Goal: Feedback & Contribution: Contribute content

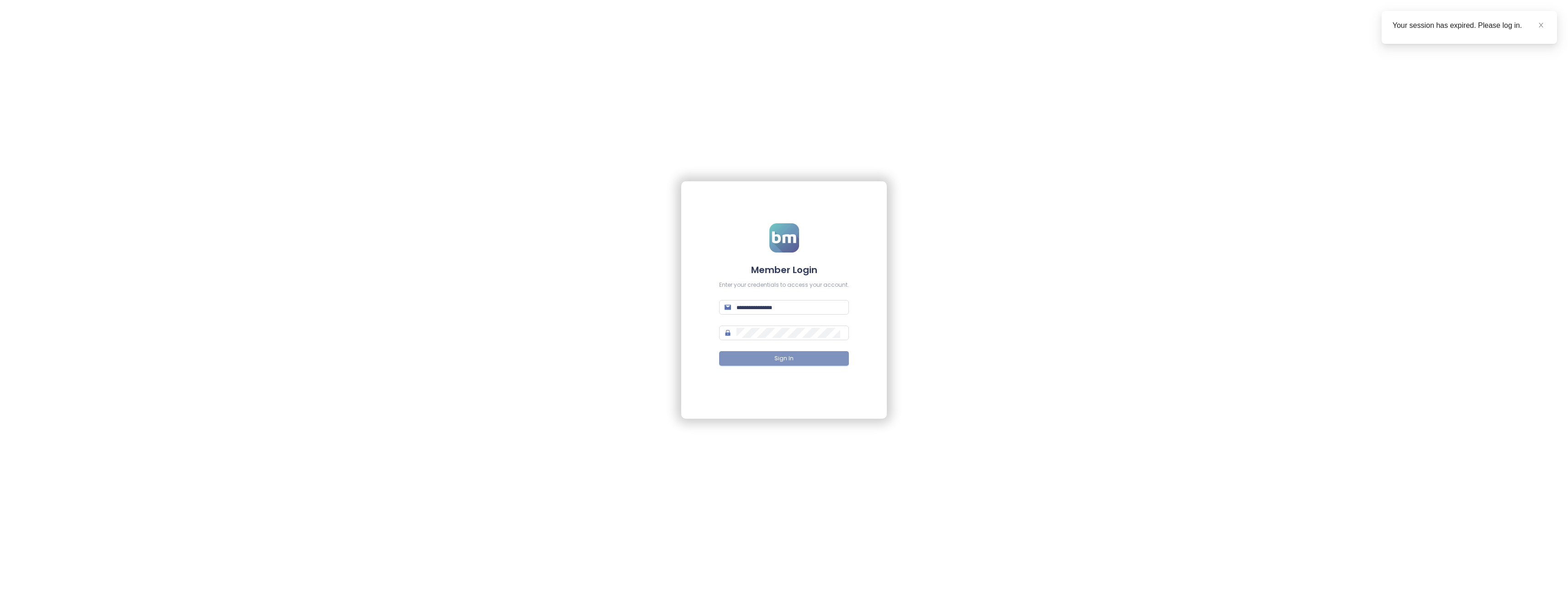
type input "**********"
click at [778, 360] on span "Sign In" at bounding box center [784, 359] width 20 height 9
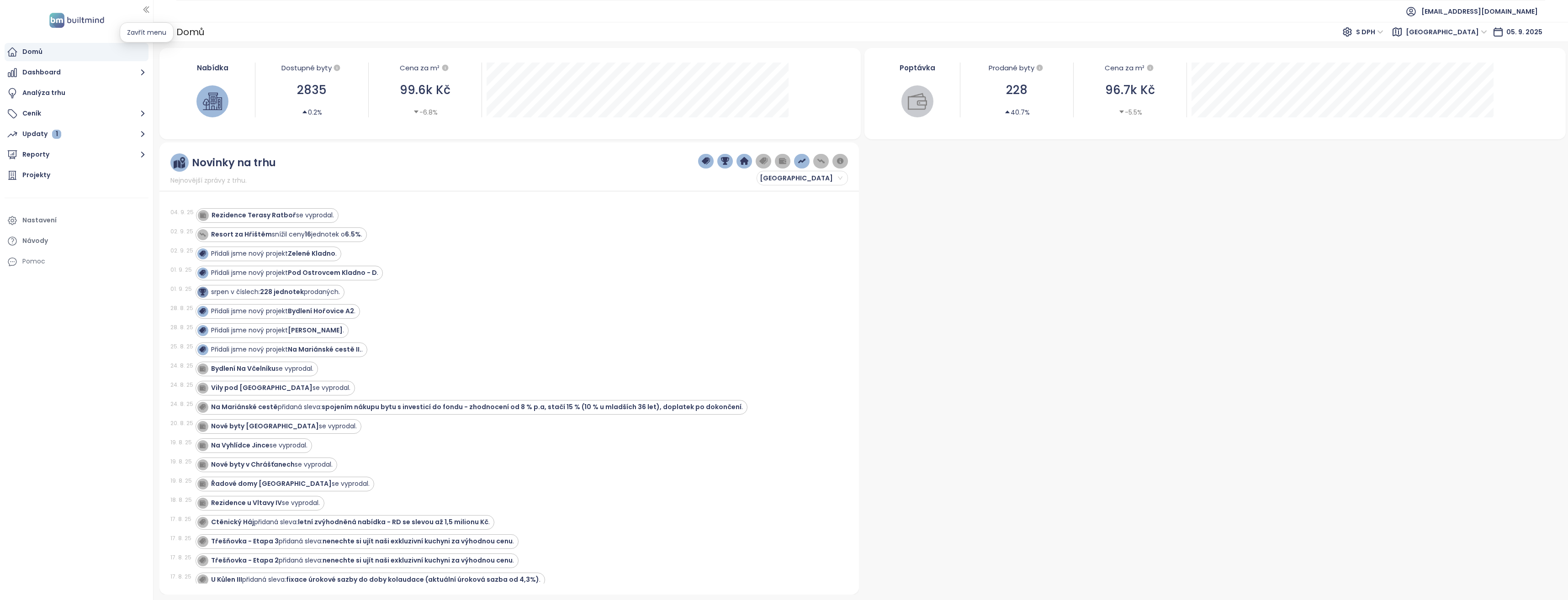
click at [145, 12] on icon "button" at bounding box center [146, 10] width 9 height 9
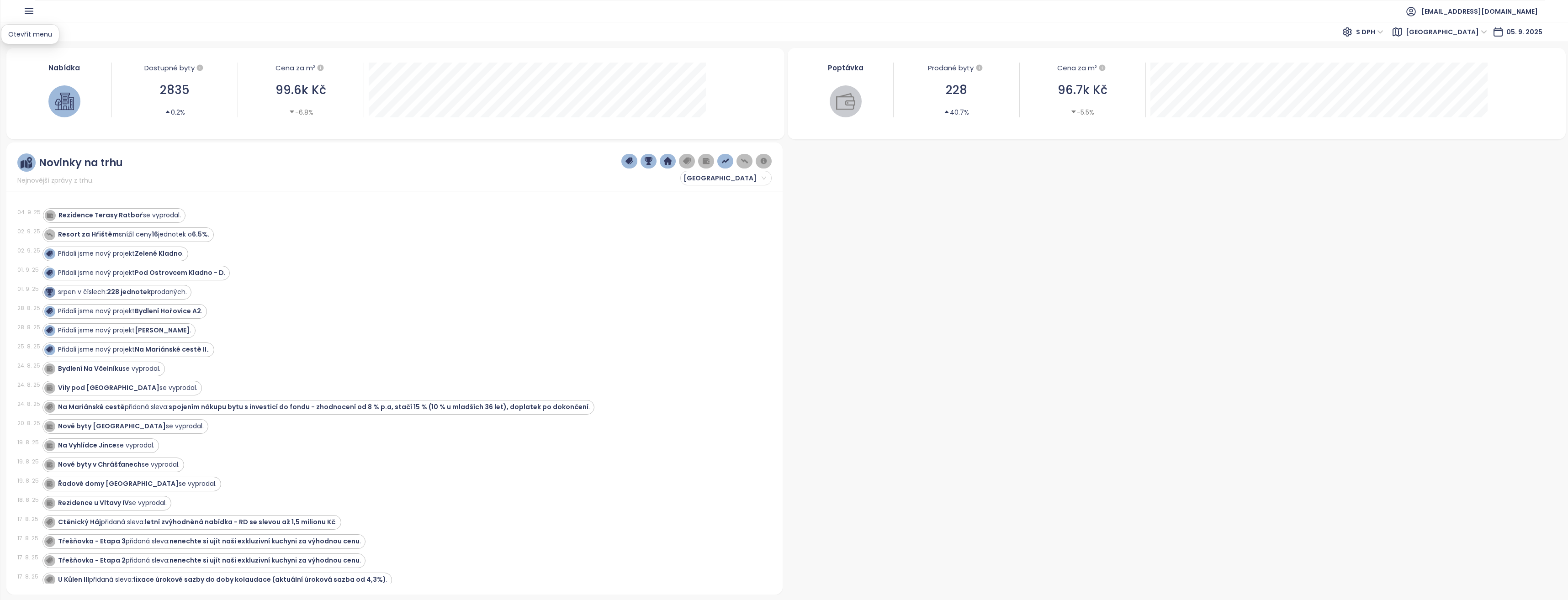
click at [27, 12] on icon "button" at bounding box center [28, 12] width 8 height 5
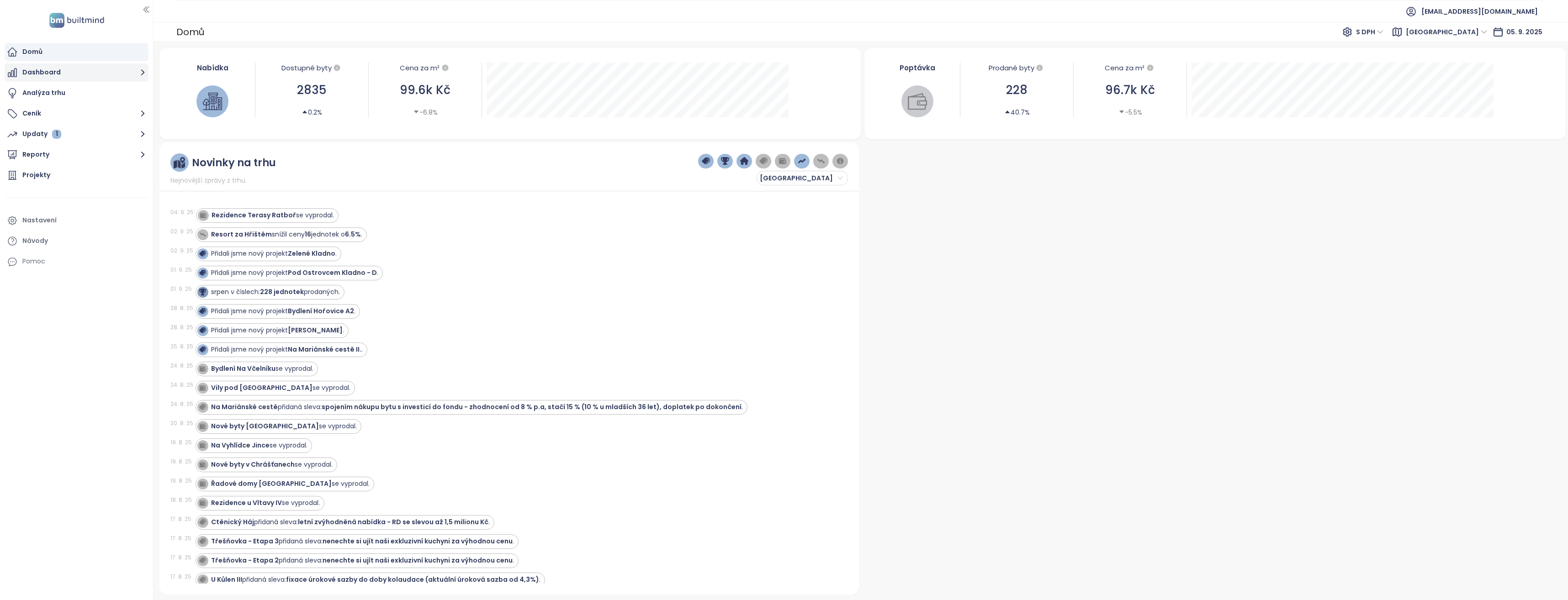
click at [144, 76] on icon "button" at bounding box center [142, 72] width 12 height 12
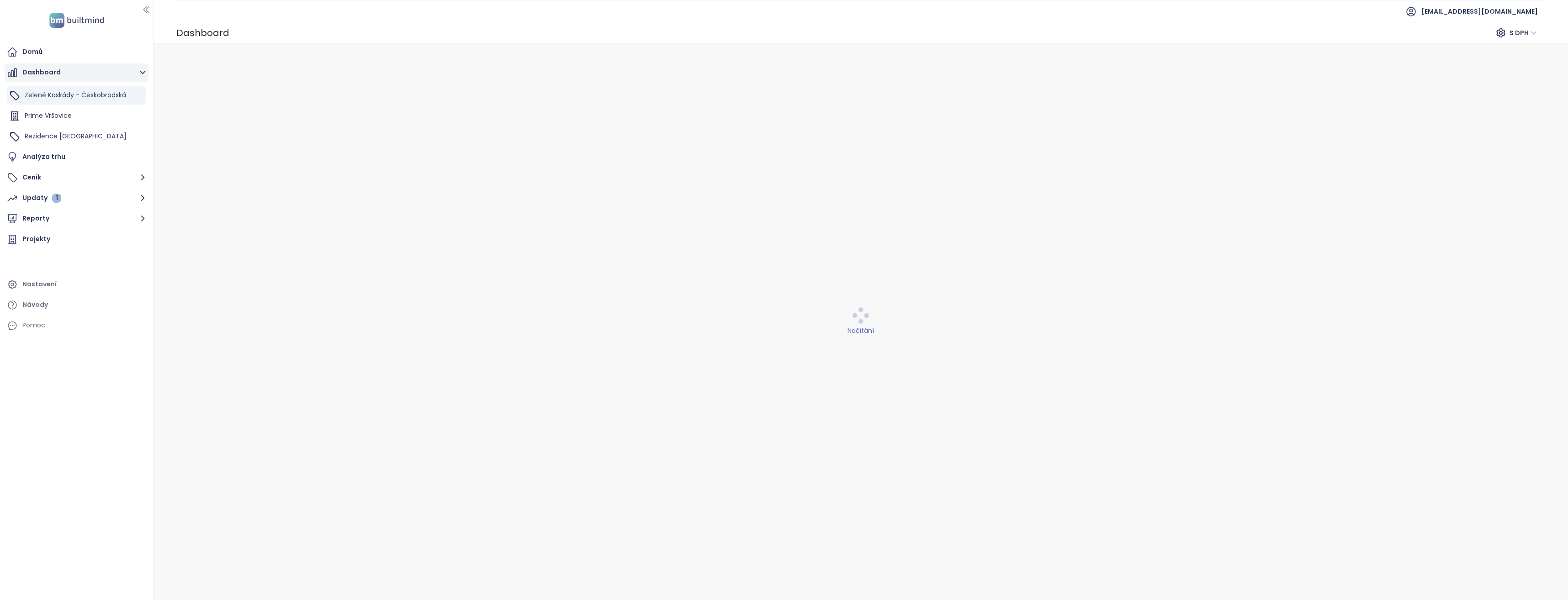
click at [144, 74] on icon "button" at bounding box center [142, 72] width 12 height 12
click at [142, 154] on icon "button" at bounding box center [142, 154] width 12 height 12
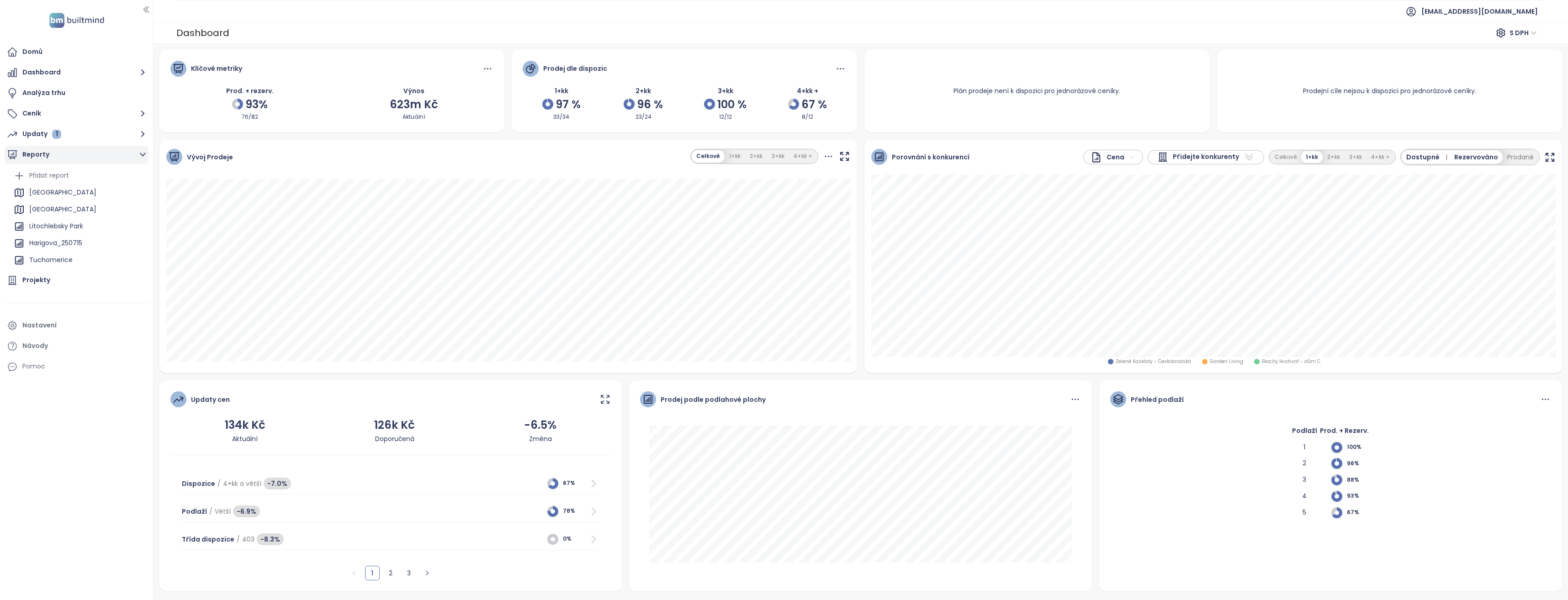
click at [142, 154] on icon "button" at bounding box center [142, 154] width 12 height 12
click at [32, 218] on div "Nastavení" at bounding box center [39, 220] width 34 height 12
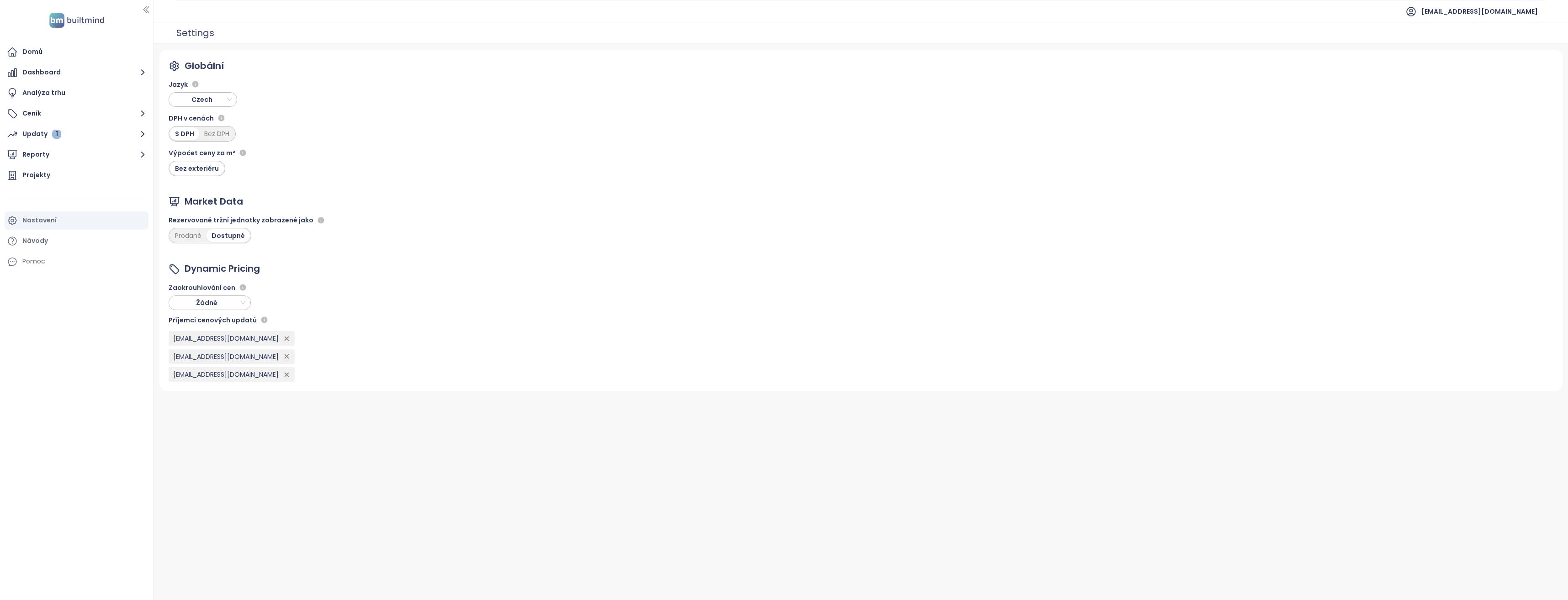
click at [87, 22] on img at bounding box center [77, 20] width 61 height 19
click at [30, 52] on div "Domů" at bounding box center [32, 52] width 20 height 12
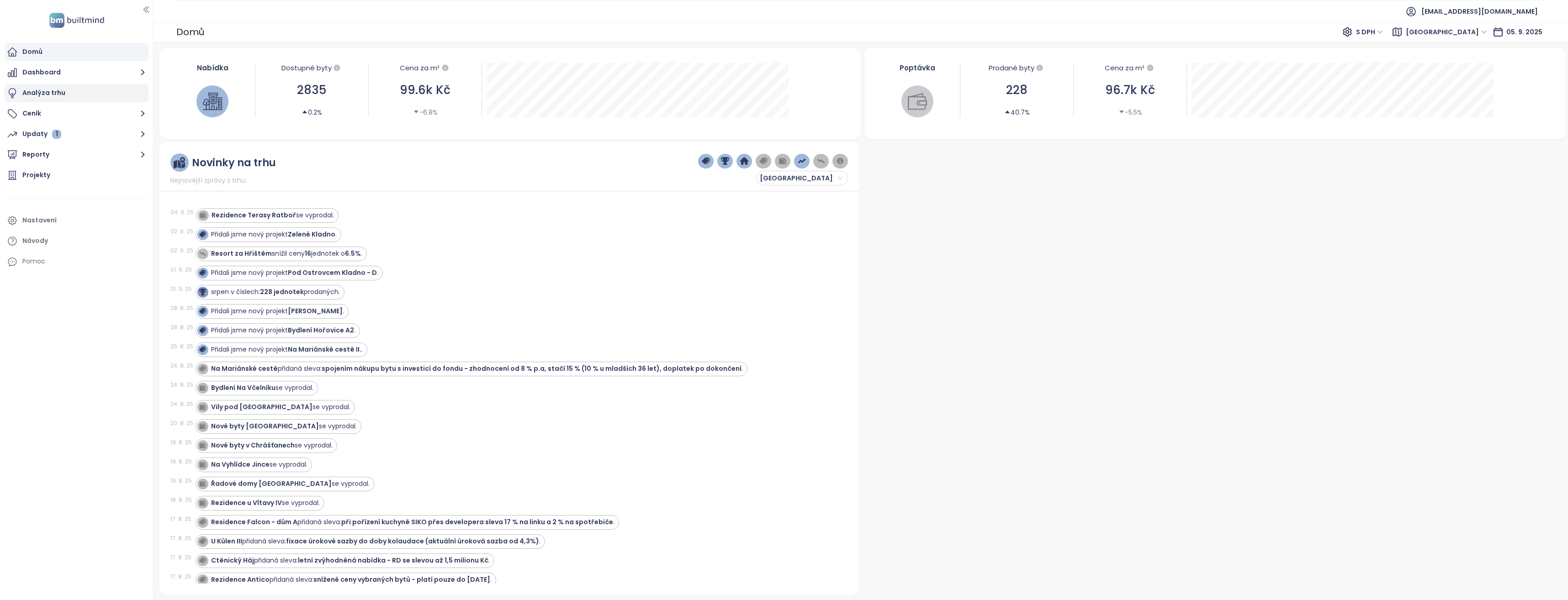
click at [37, 96] on div "Analýza trhu" at bounding box center [44, 93] width 43 height 12
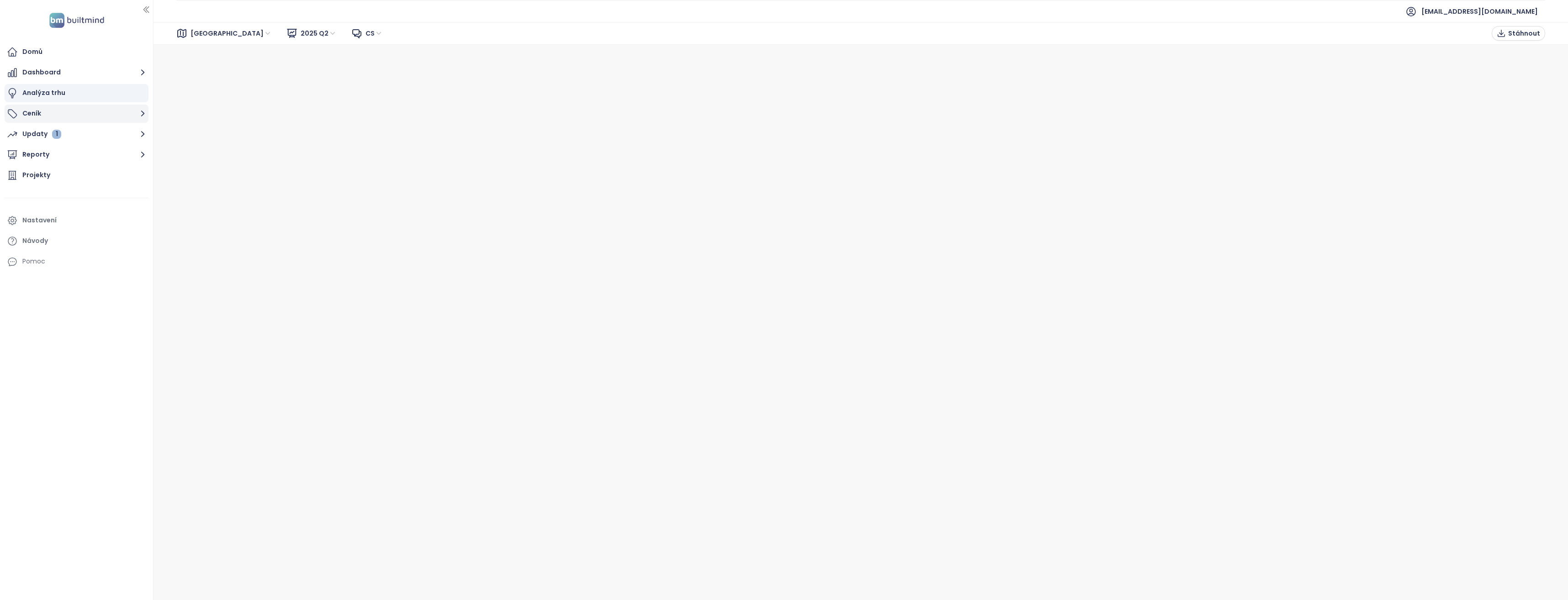
click at [140, 113] on icon "button" at bounding box center [142, 113] width 12 height 12
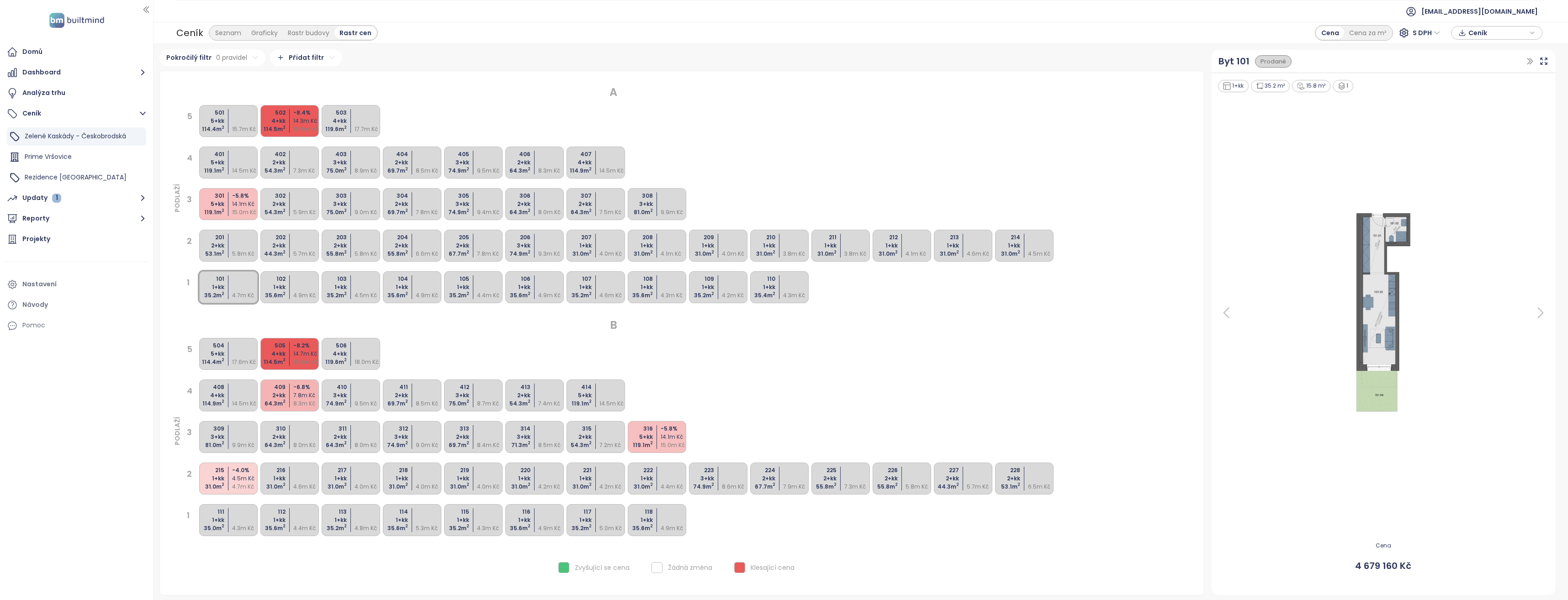
click at [239, 160] on div at bounding box center [246, 162] width 27 height 8
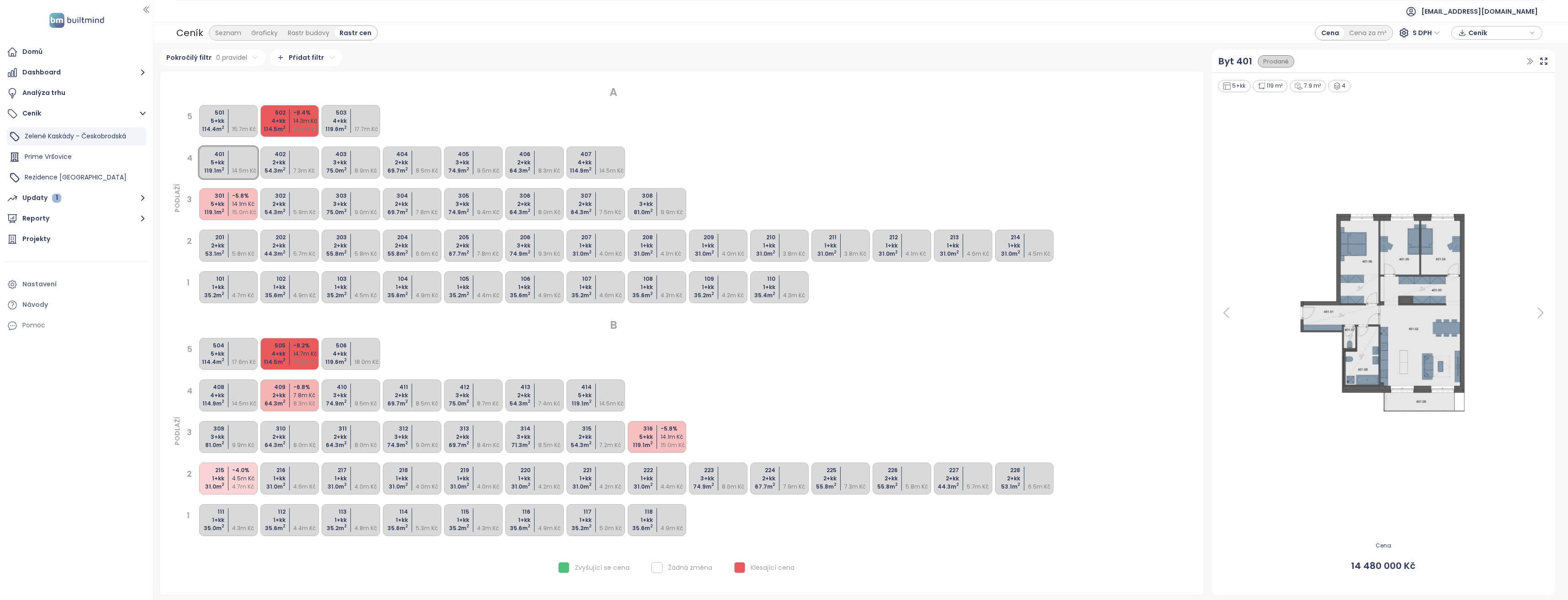
click at [83, 402] on div "Domů Dashboard Analýza trhu Ceník Zelené Kaskády - Českobrodská Prime Vršovice …" at bounding box center [77, 300] width 153 height 600
click at [49, 240] on div "Projekty" at bounding box center [77, 239] width 144 height 19
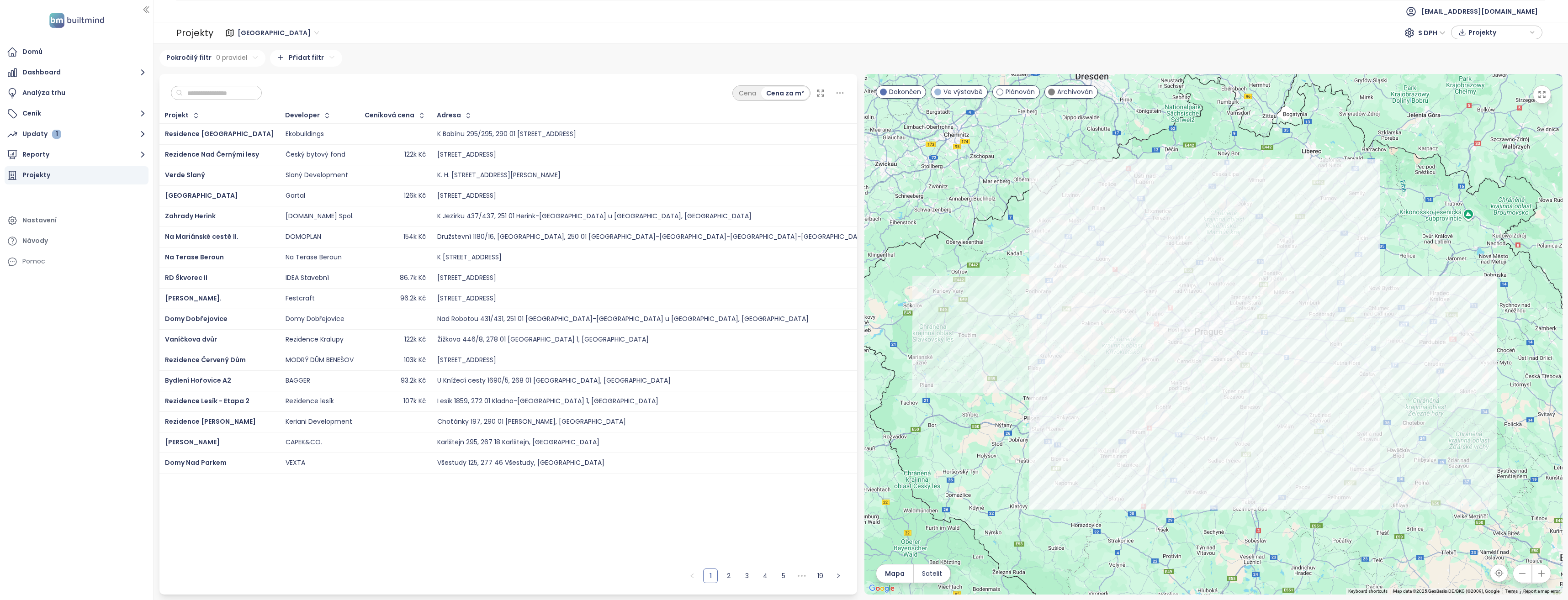
click at [1528, 30] on div "Projekty" at bounding box center [1496, 32] width 81 height 13
click at [85, 383] on div "Domů Dashboard Analýza trhu Ceník Updaty 1 Reporty Projekty Nastavení Návody Po…" at bounding box center [77, 300] width 153 height 600
click at [142, 151] on icon "button" at bounding box center [142, 154] width 12 height 12
click at [45, 174] on div "Přidat report" at bounding box center [49, 175] width 40 height 12
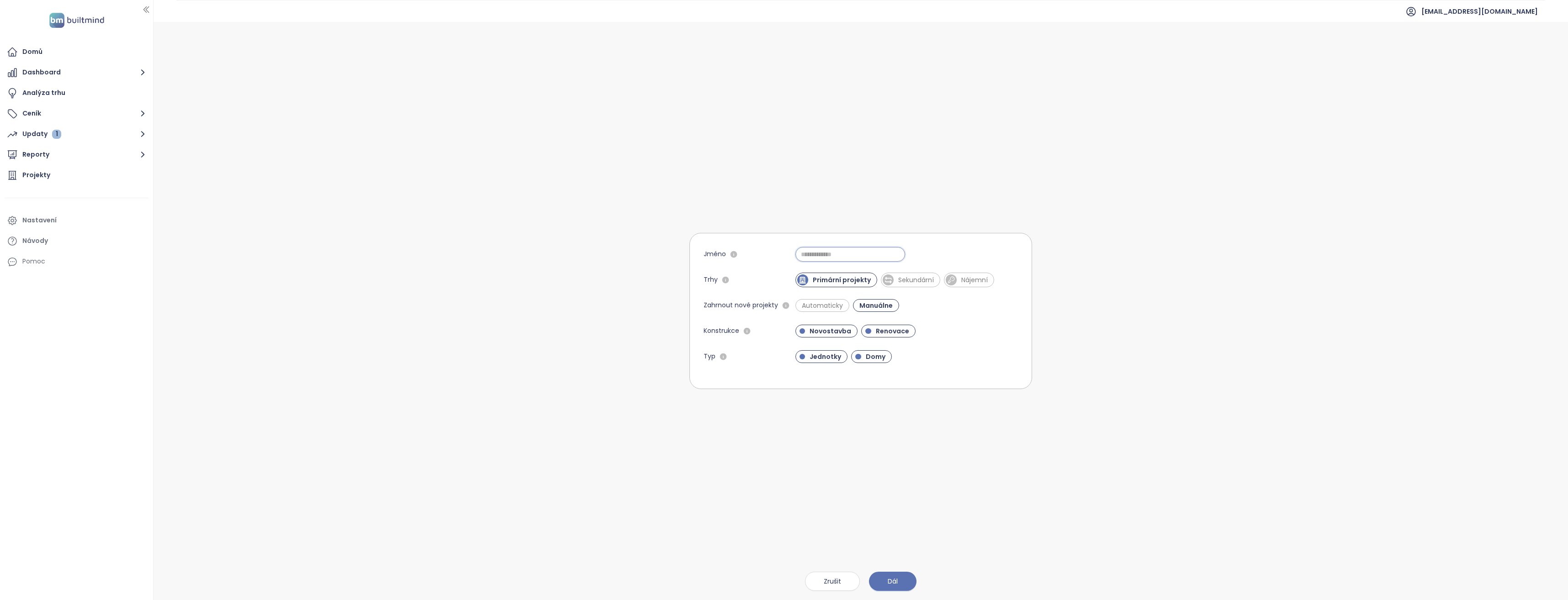
click at [827, 255] on input "Jméno" at bounding box center [849, 255] width 110 height 14
type input "*"
click at [967, 342] on form "Jméno ***** Report s tímto jménem již existuje. Trhy Primární projekty Sekundár…" at bounding box center [860, 311] width 343 height 156
click at [826, 252] on input "*****" at bounding box center [849, 255] width 110 height 14
click at [832, 254] on input "**********" at bounding box center [849, 255] width 110 height 14
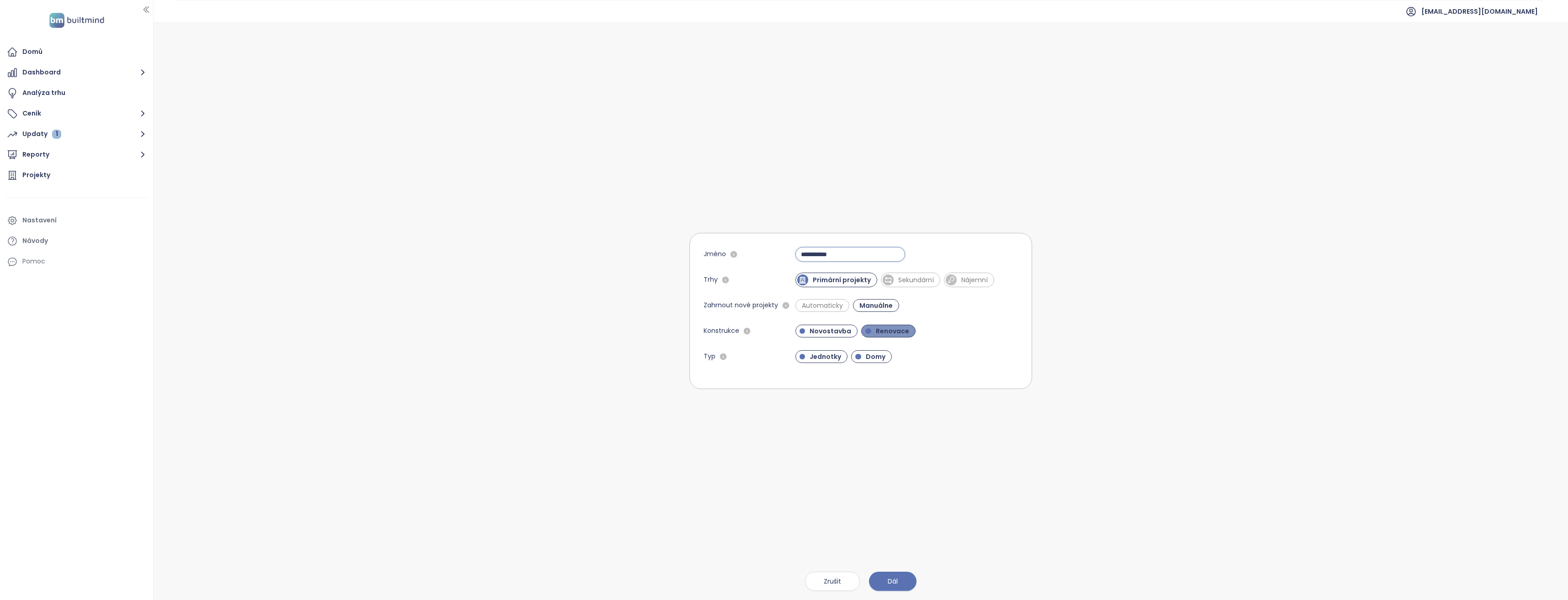
type input "**********"
click at [890, 331] on span "Renovace" at bounding box center [892, 331] width 43 height 9
click at [874, 357] on span "Domy" at bounding box center [875, 357] width 28 height 9
click at [890, 580] on span "Dál" at bounding box center [892, 580] width 10 height 10
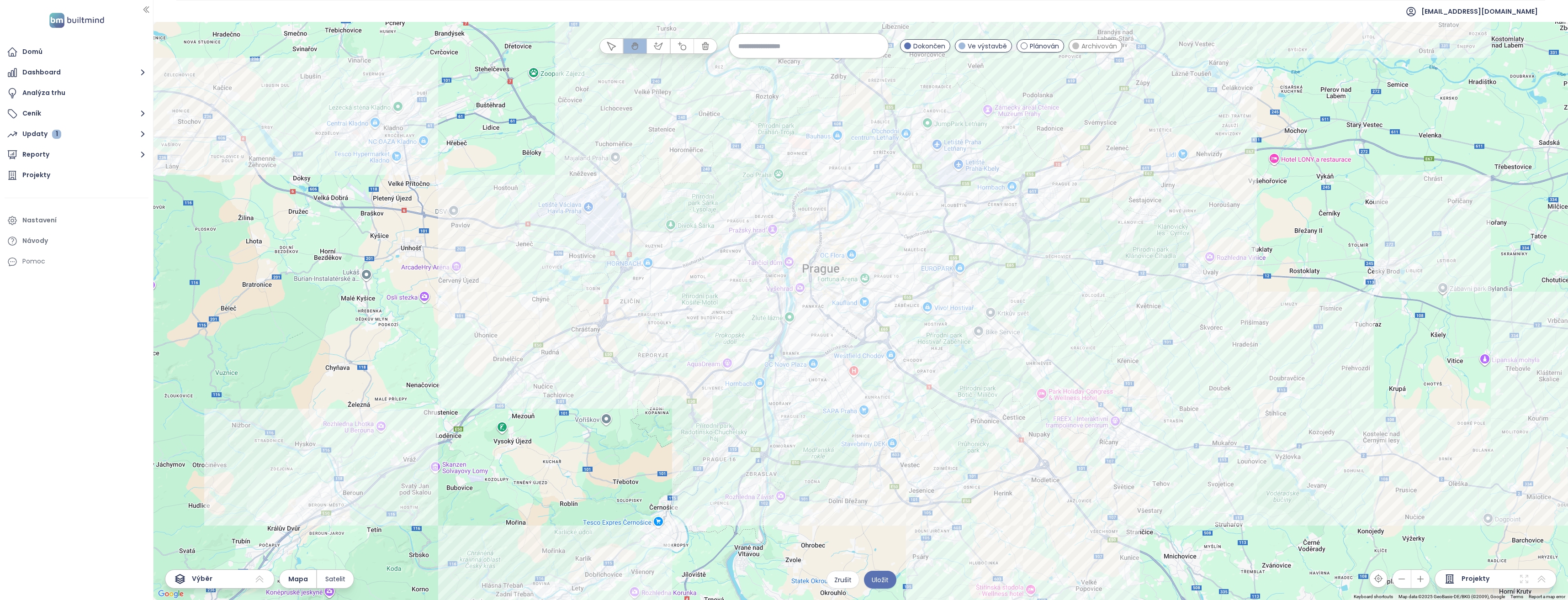
drag, startPoint x: 893, startPoint y: 277, endPoint x: 910, endPoint y: 424, distance: 148.0
click at [910, 424] on div at bounding box center [860, 311] width 1414 height 578
click at [241, 583] on div "Výběr" at bounding box center [219, 580] width 110 height 20
click at [262, 581] on icon at bounding box center [259, 580] width 8 height 7
click at [220, 559] on span "Create some selection first" at bounding box center [220, 562] width 109 height 14
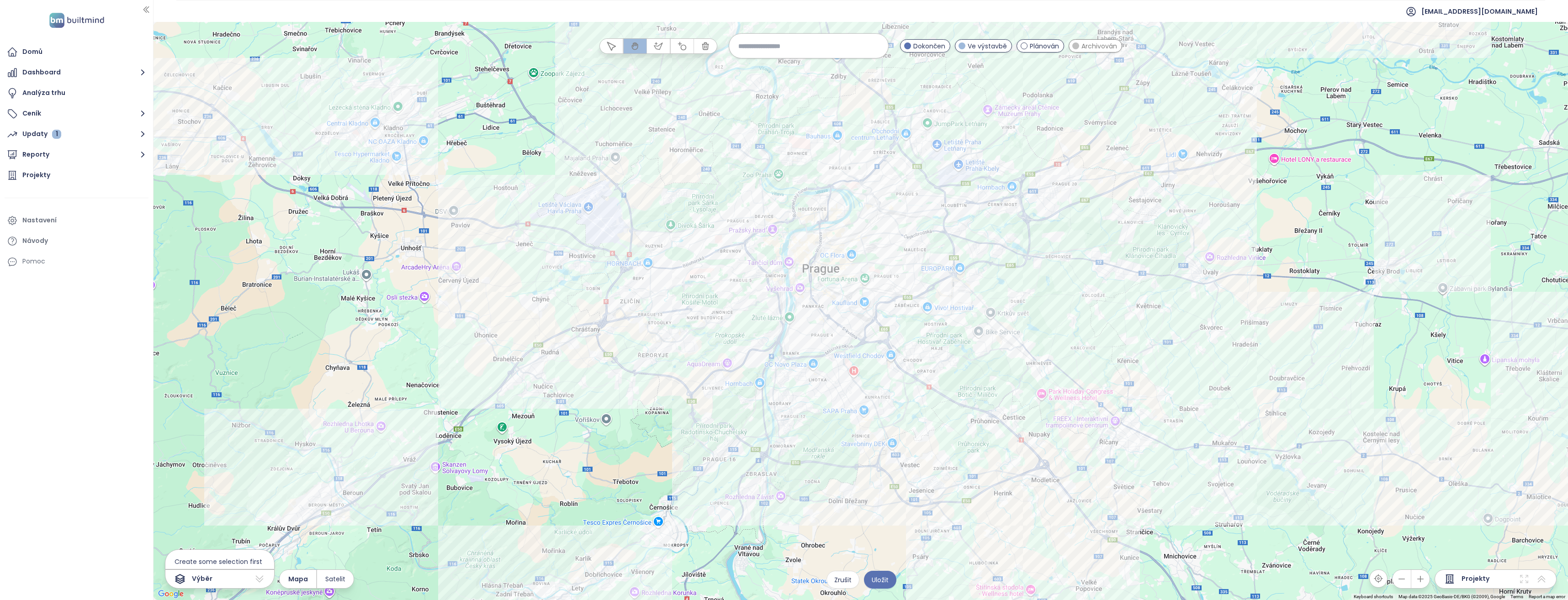
click at [205, 579] on span "Výběr" at bounding box center [201, 579] width 20 height 11
click at [180, 578] on icon at bounding box center [180, 579] width 11 height 11
click at [256, 580] on icon at bounding box center [259, 579] width 11 height 11
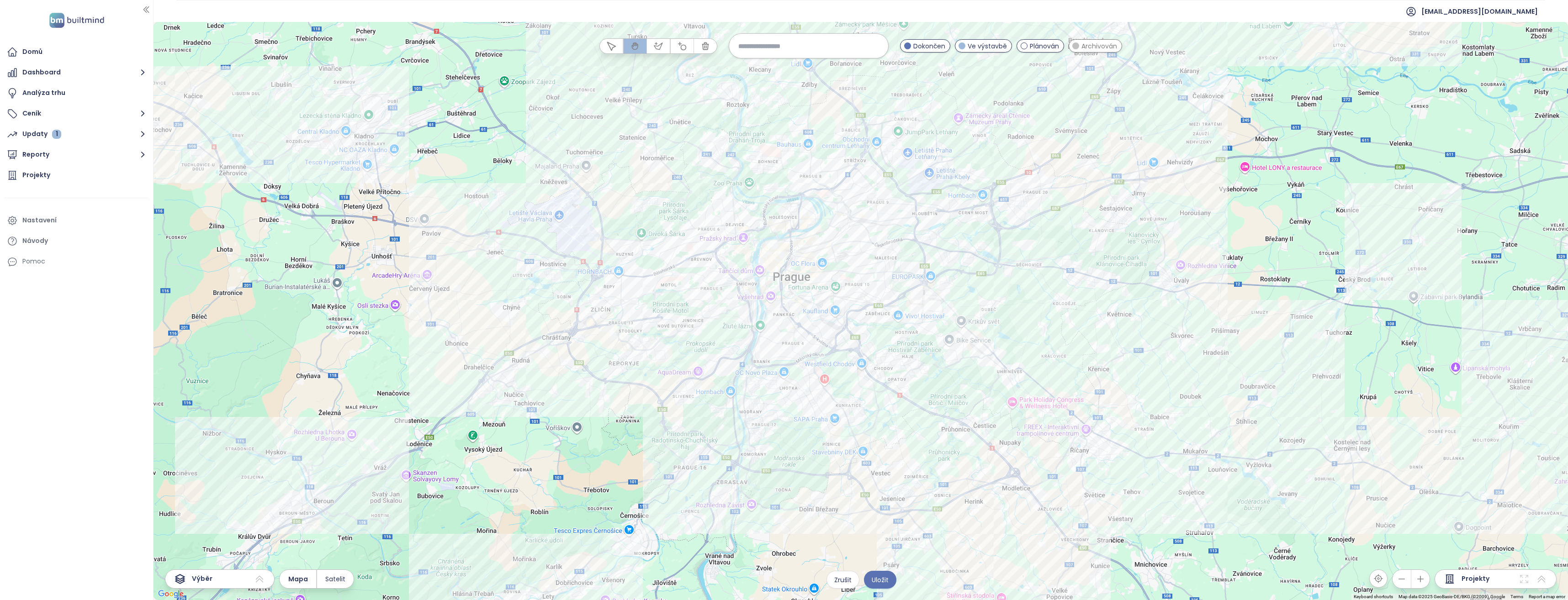
drag, startPoint x: 546, startPoint y: 441, endPoint x: 516, endPoint y: 450, distance: 31.3
click at [516, 450] on div at bounding box center [860, 311] width 1414 height 578
click at [831, 47] on input at bounding box center [808, 46] width 141 height 20
click at [789, 46] on input "*****" at bounding box center [808, 46] width 141 height 20
type input "*****"
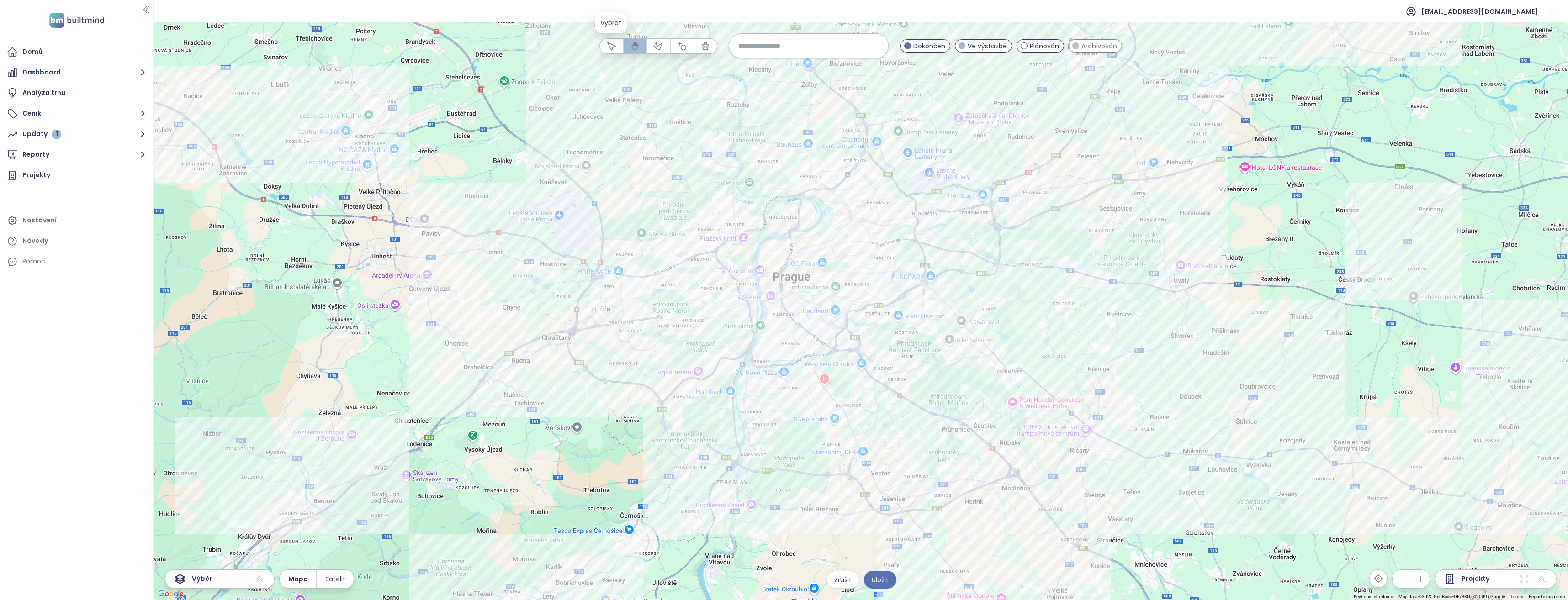
click at [612, 49] on icon "button" at bounding box center [611, 46] width 9 height 9
click at [773, 45] on input at bounding box center [808, 46] width 141 height 20
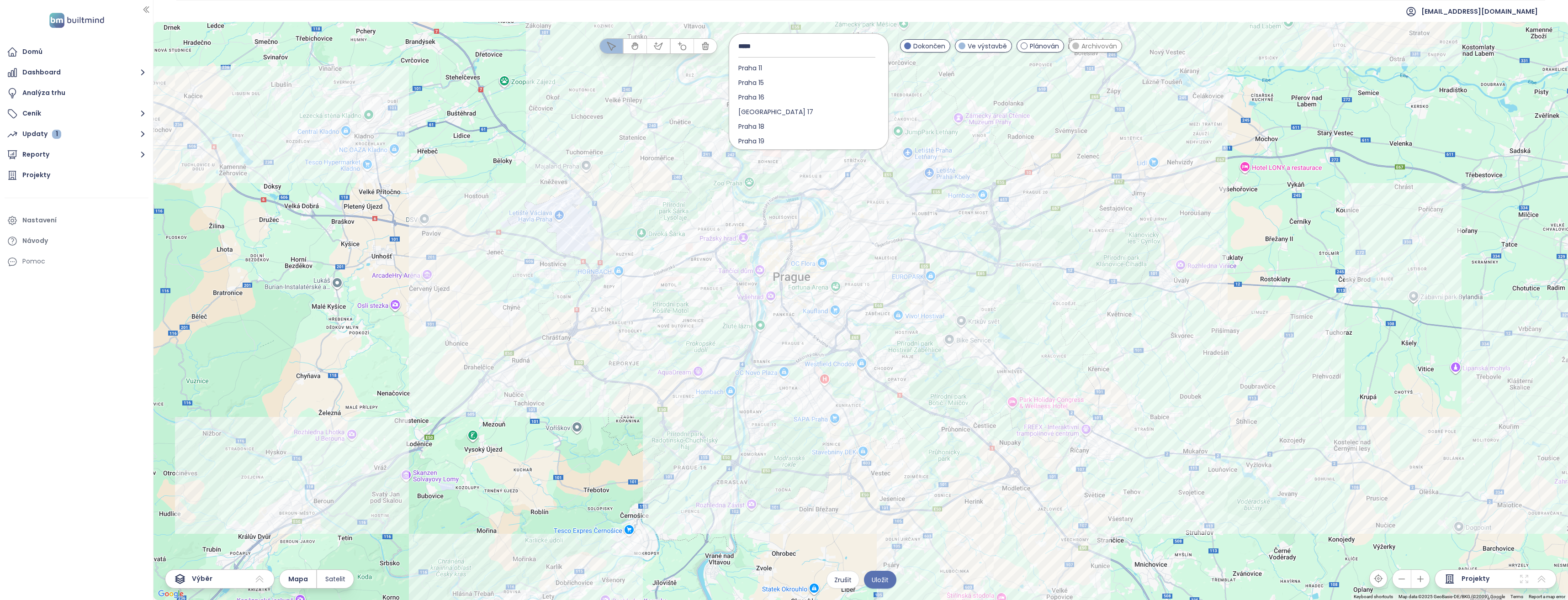
type input "*****"
click at [752, 144] on span "Praha" at bounding box center [772, 141] width 85 height 14
click at [789, 47] on input at bounding box center [808, 46] width 141 height 20
type input "*****"
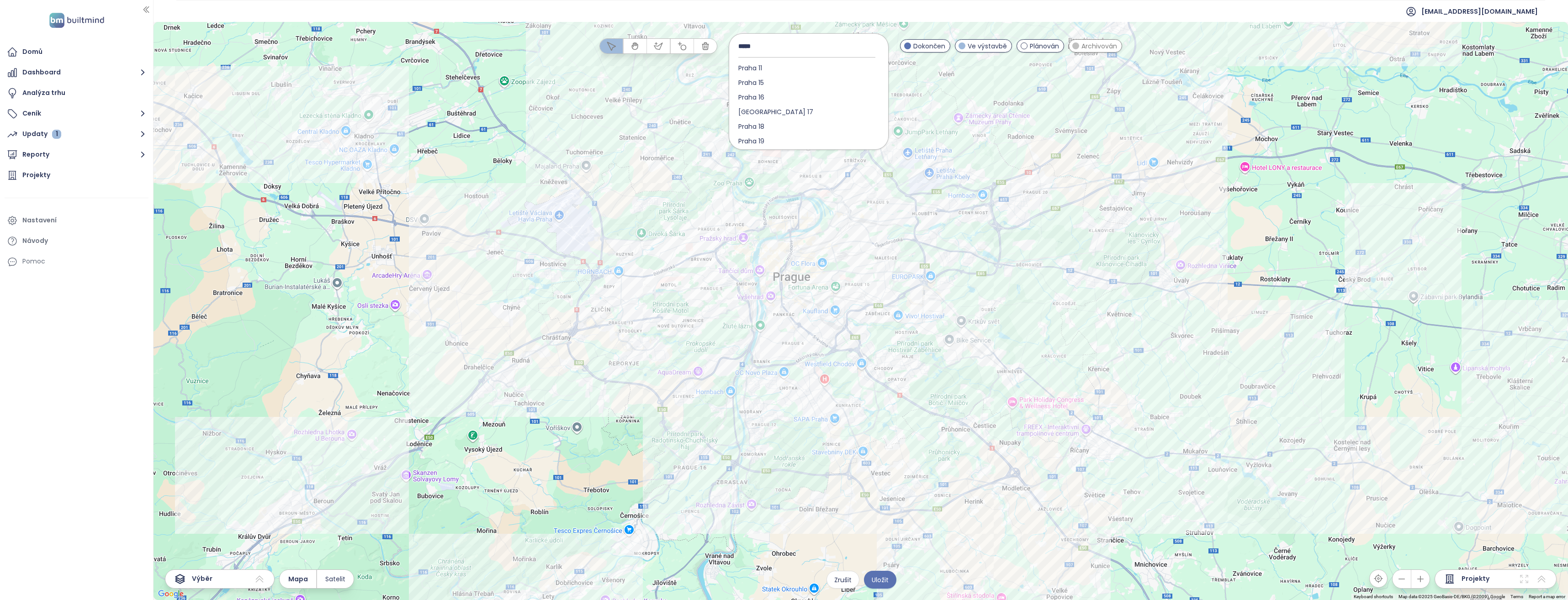
click at [963, 470] on div at bounding box center [860, 311] width 1414 height 578
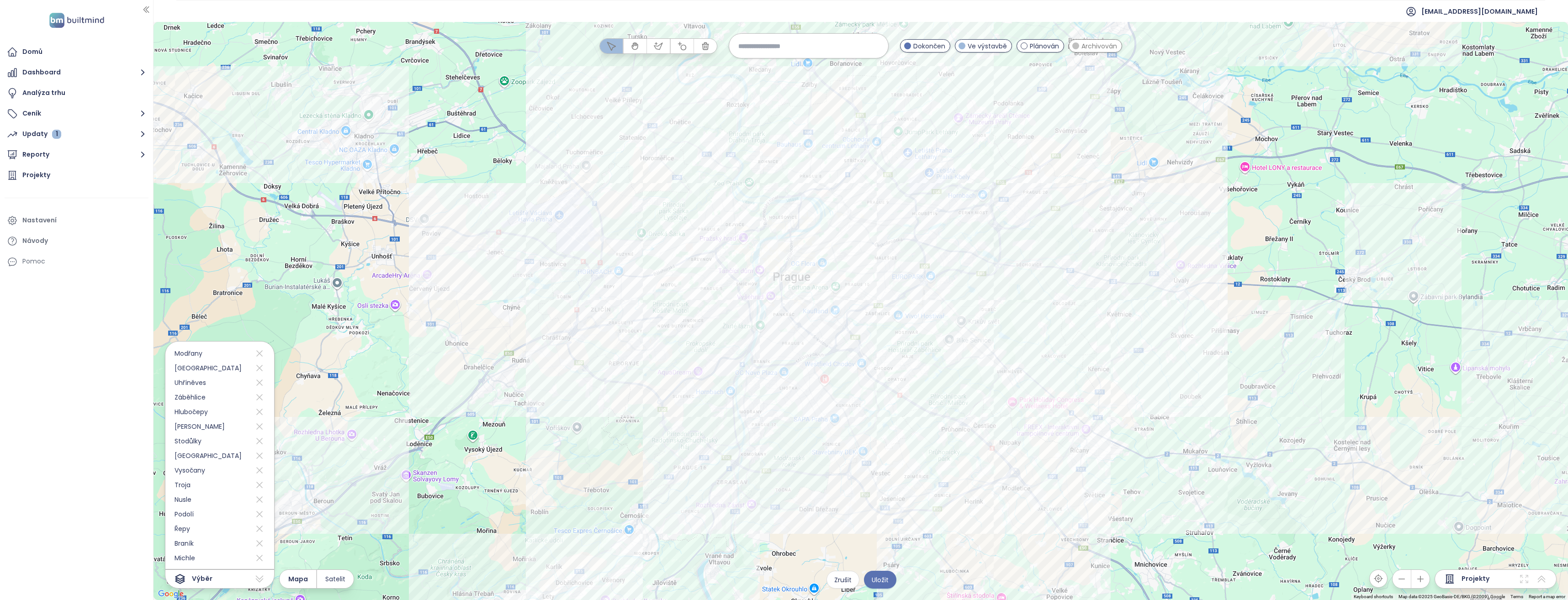
click at [1033, 48] on span "Plánován" at bounding box center [1044, 45] width 29 height 10
click at [879, 580] on span "Uložit" at bounding box center [880, 580] width 17 height 10
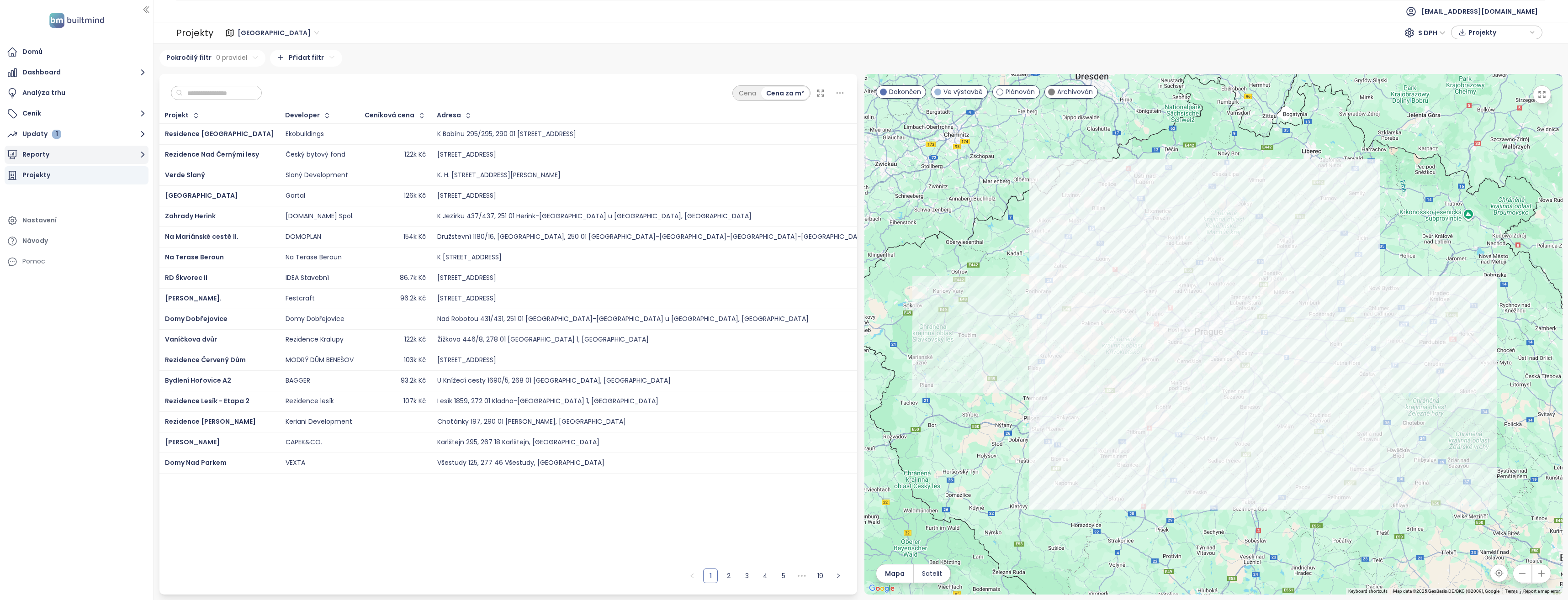
click at [141, 158] on icon "button" at bounding box center [142, 154] width 12 height 12
click at [54, 224] on div "Praha_4_5kk" at bounding box center [50, 223] width 41 height 12
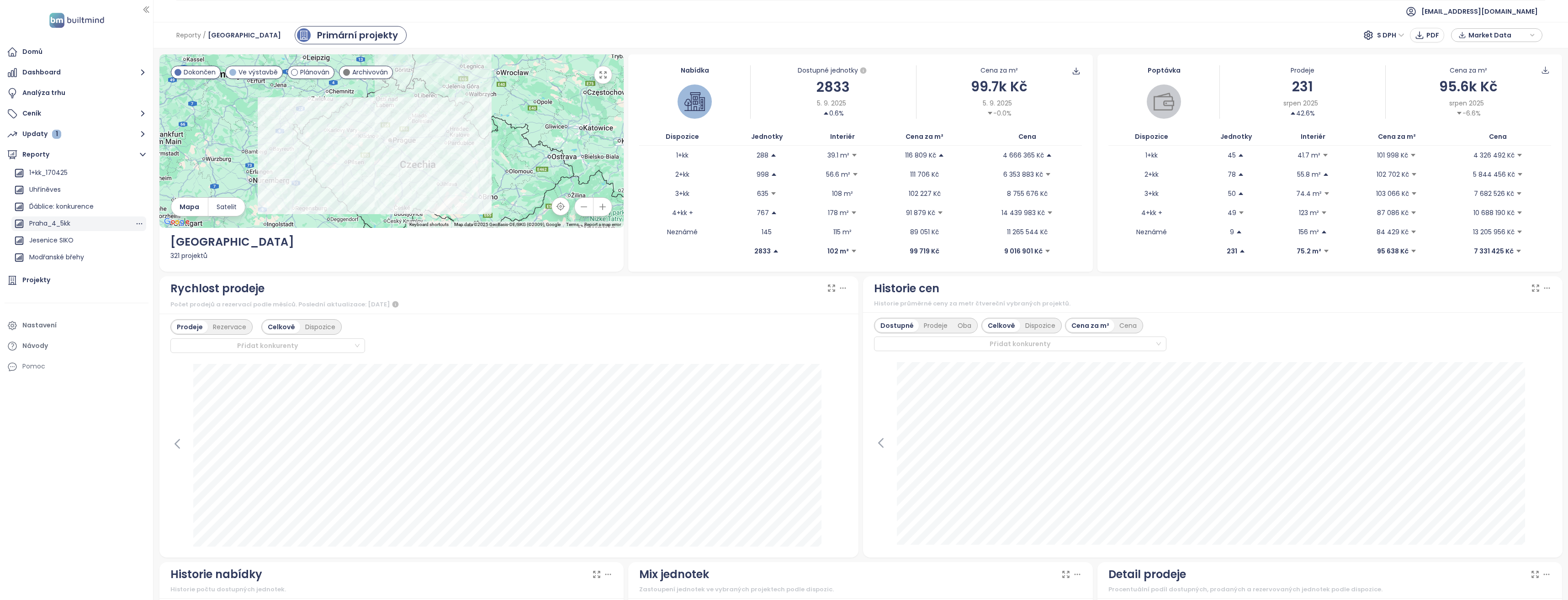
click at [75, 223] on div "Praha_4_5kk" at bounding box center [78, 223] width 134 height 14
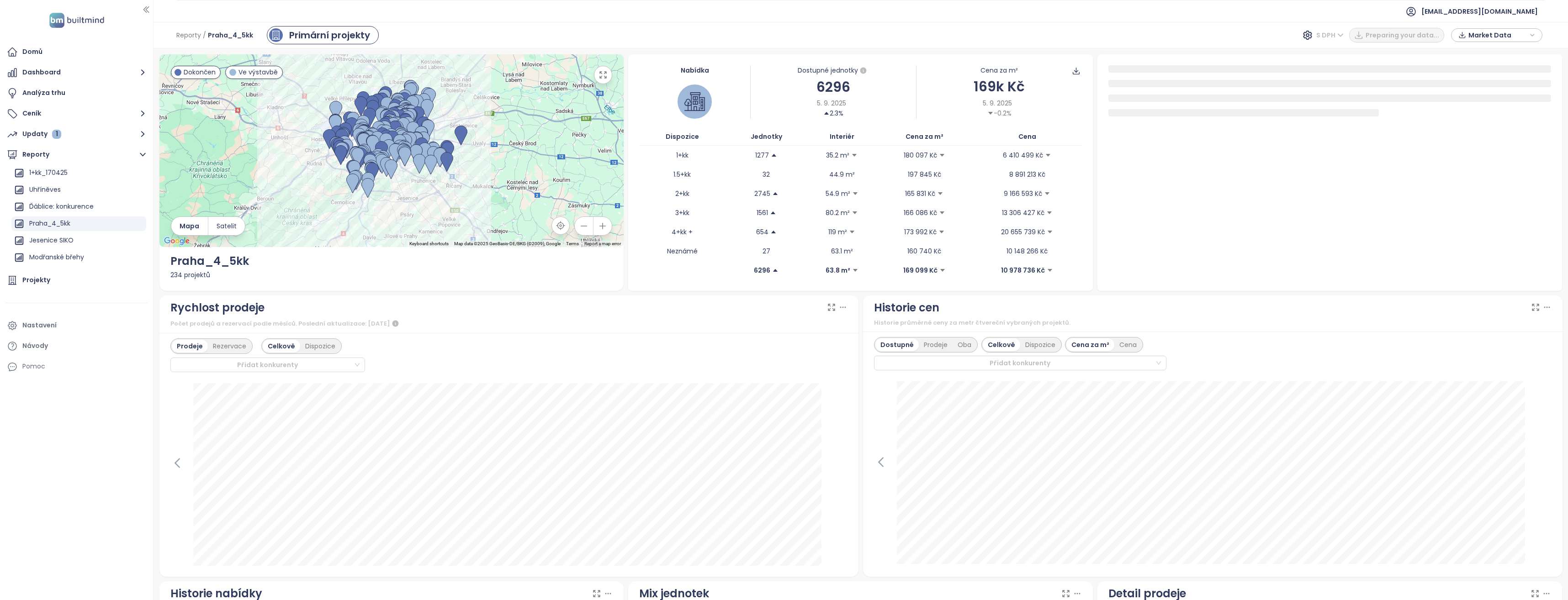
click at [1343, 34] on span "S DPH" at bounding box center [1329, 35] width 28 height 13
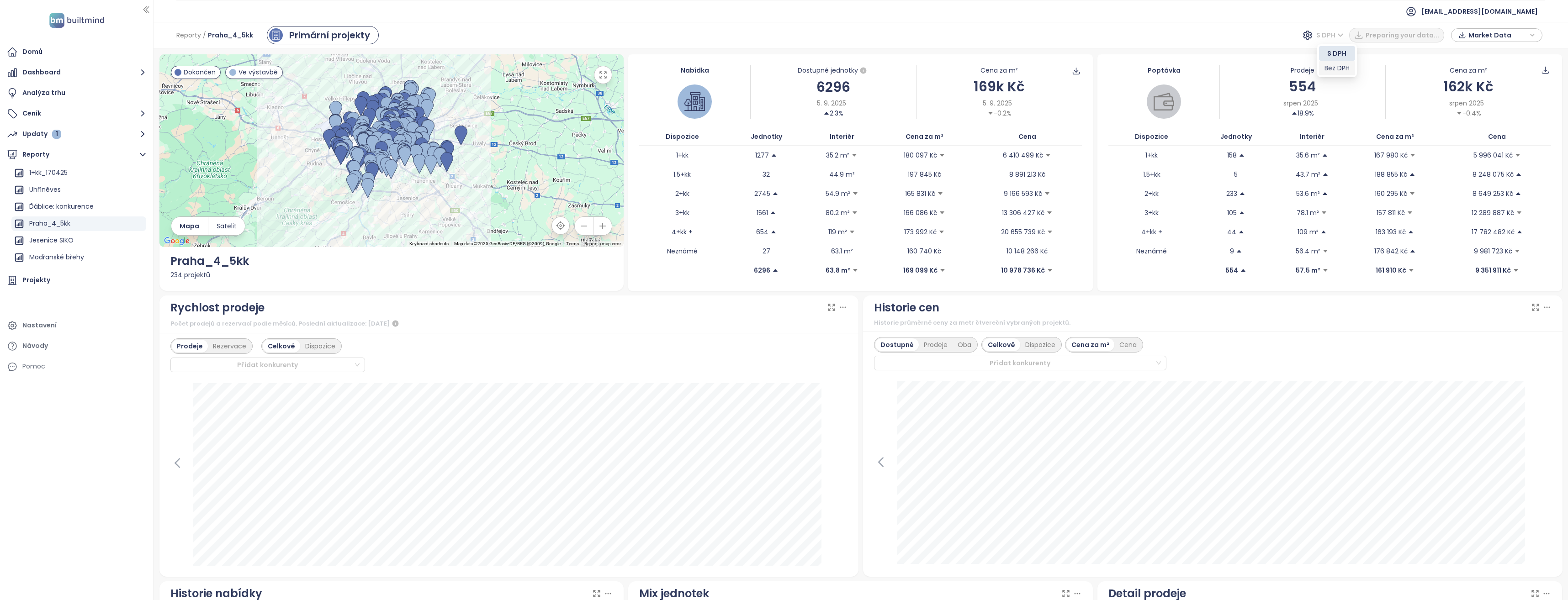
click at [1331, 69] on div "Bez DPH" at bounding box center [1336, 68] width 25 height 10
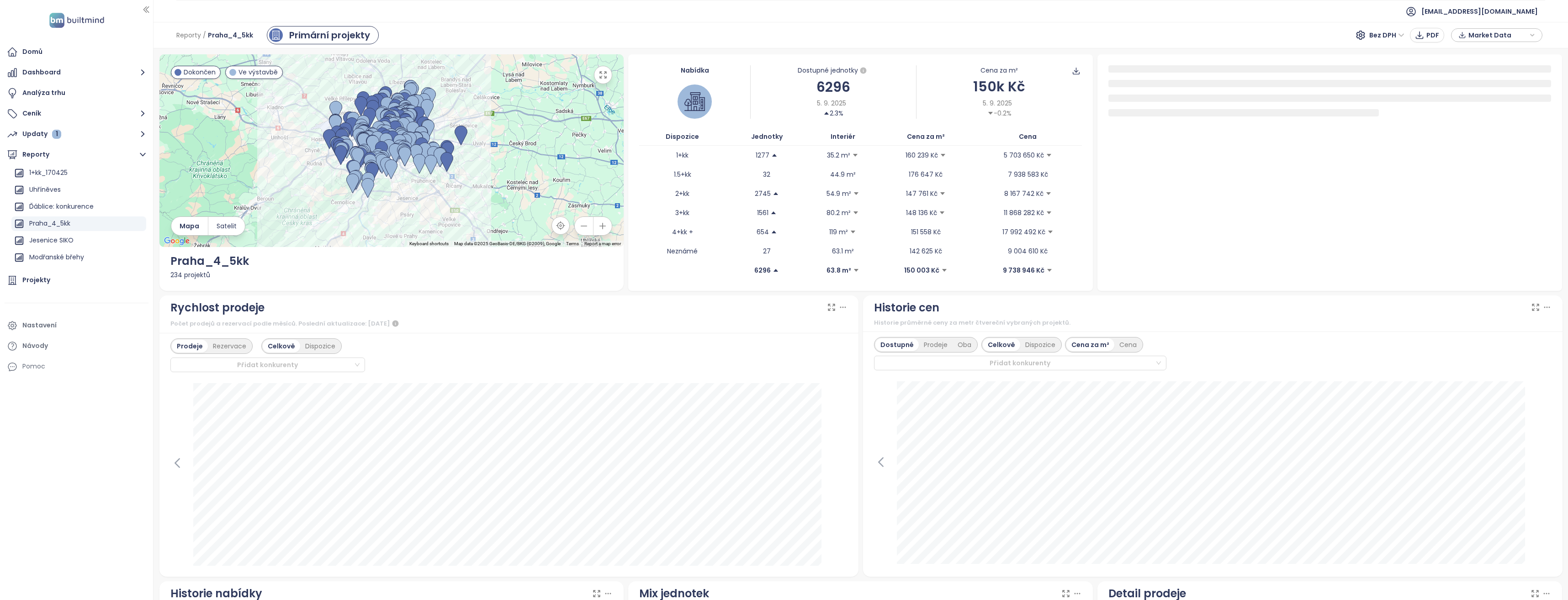
click at [1531, 35] on icon "button" at bounding box center [1532, 35] width 4 height 2
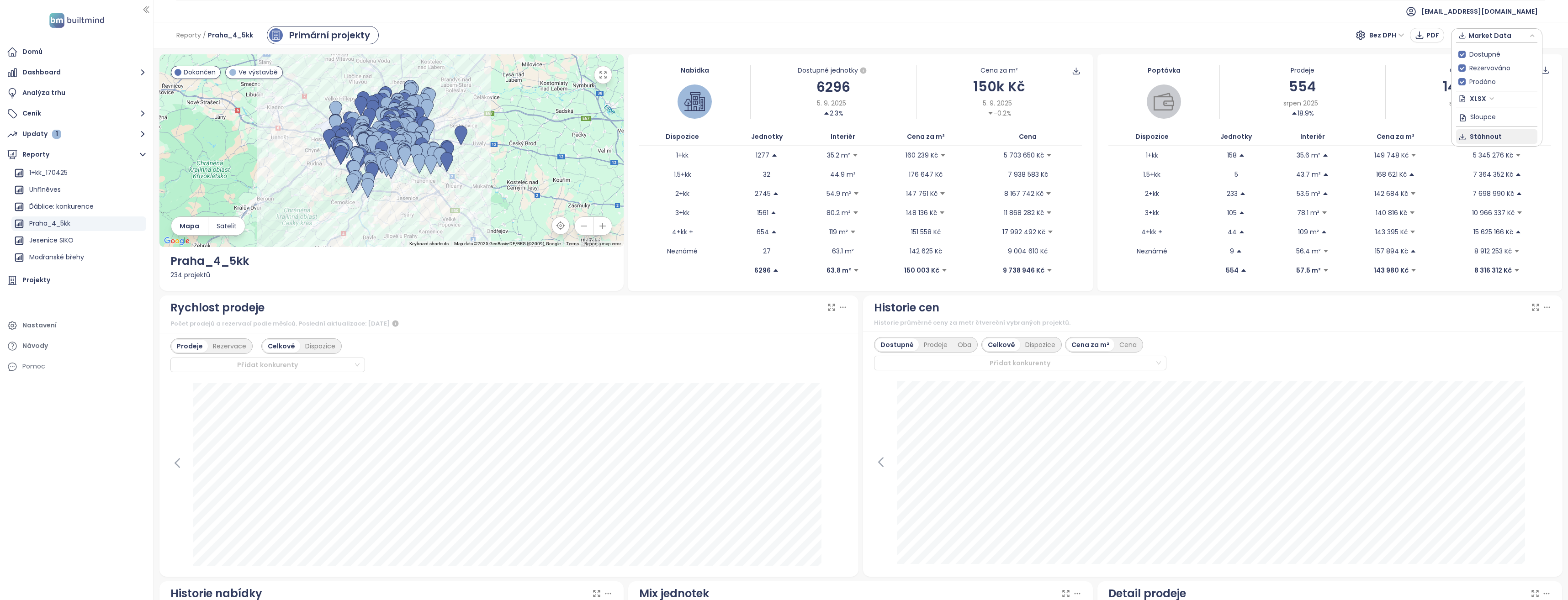
click at [1475, 135] on span "Stáhnout" at bounding box center [1485, 136] width 32 height 10
click at [680, 233] on td "4+kk +" at bounding box center [682, 232] width 86 height 20
